Goal: Task Accomplishment & Management: Manage account settings

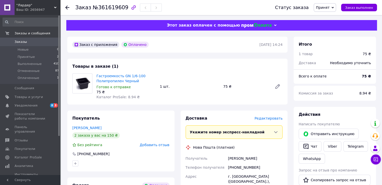
click at [27, 42] on span "Заказы" at bounding box center [31, 42] width 32 height 5
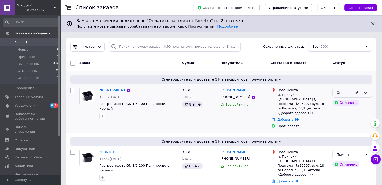
click at [366, 91] on icon at bounding box center [365, 93] width 4 height 4
click at [79, 116] on div at bounding box center [87, 103] width 20 height 35
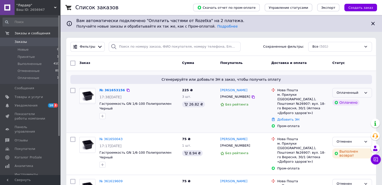
click at [366, 93] on icon at bounding box center [365, 93] width 4 height 4
click at [343, 103] on li "Принят" at bounding box center [351, 103] width 39 height 9
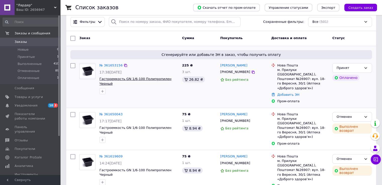
scroll to position [50, 0]
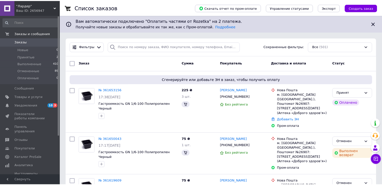
scroll to position [50, 0]
